Goal: Book appointment/travel/reservation

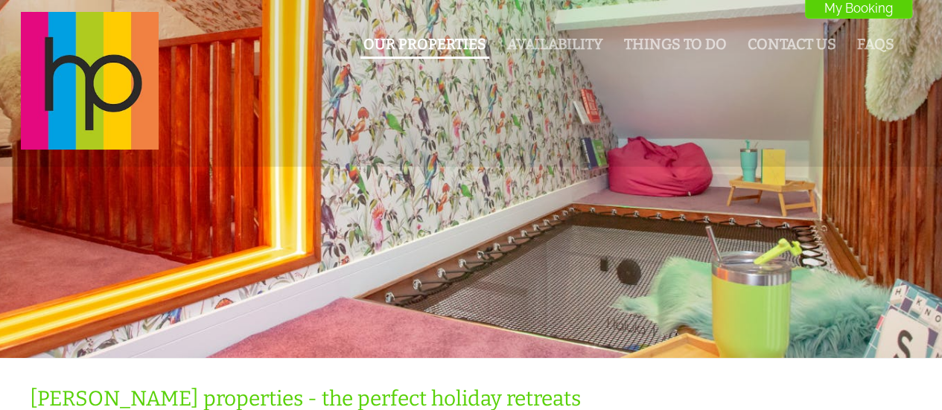
click at [433, 42] on link "Our Properties" at bounding box center [424, 44] width 123 height 17
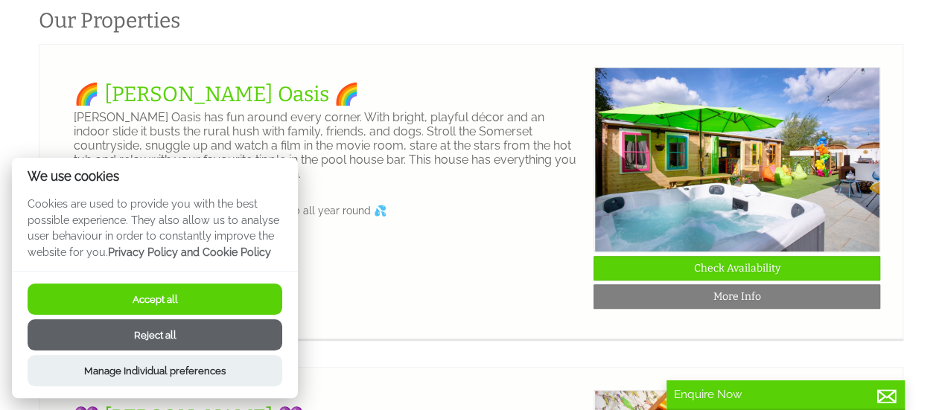
scroll to position [369, 0]
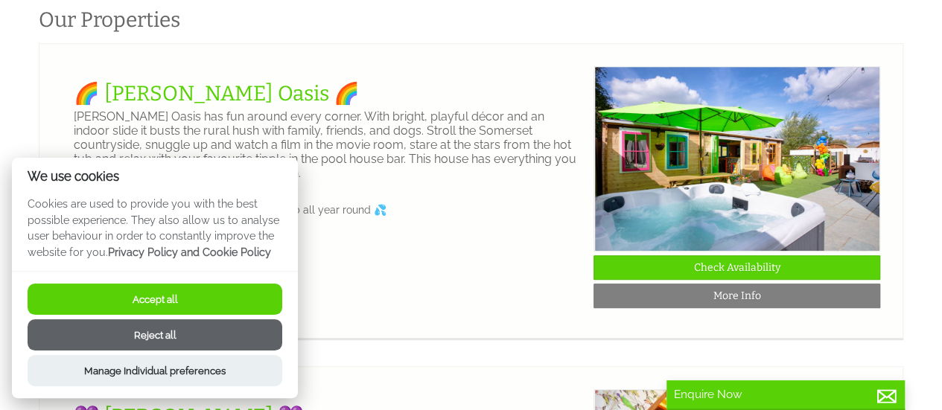
click at [164, 299] on button "Accept all" at bounding box center [155, 299] width 255 height 31
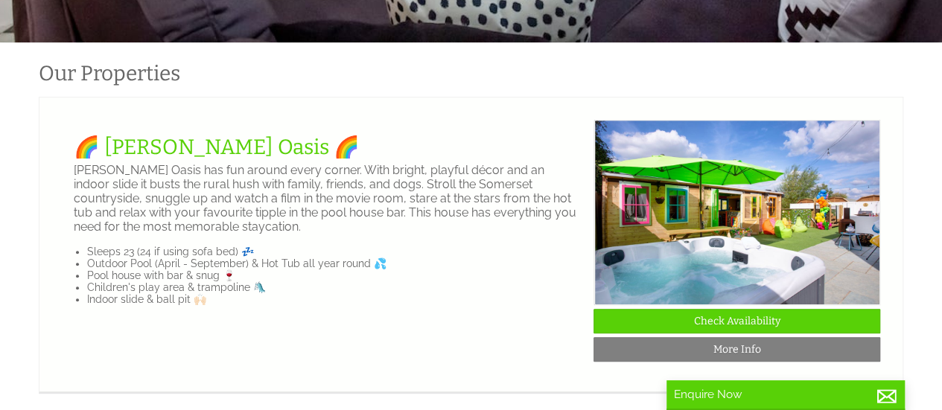
scroll to position [317, 0]
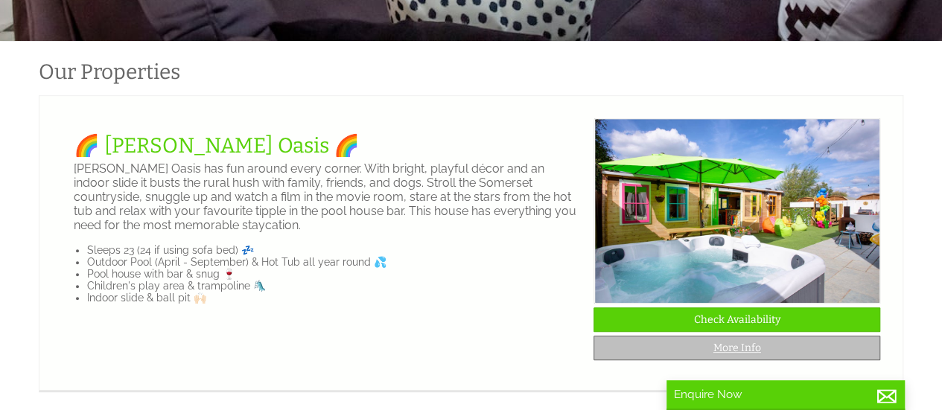
click at [701, 360] on link "More Info" at bounding box center [736, 348] width 287 height 25
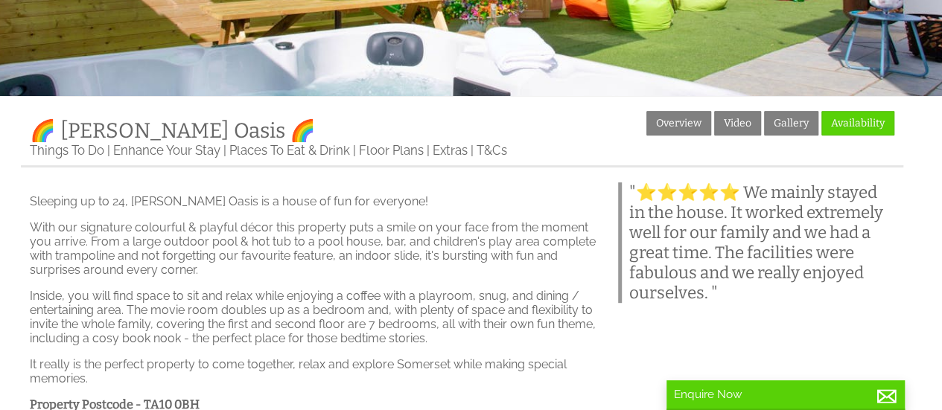
scroll to position [265, 0]
